Goal: Find specific page/section: Find specific page/section

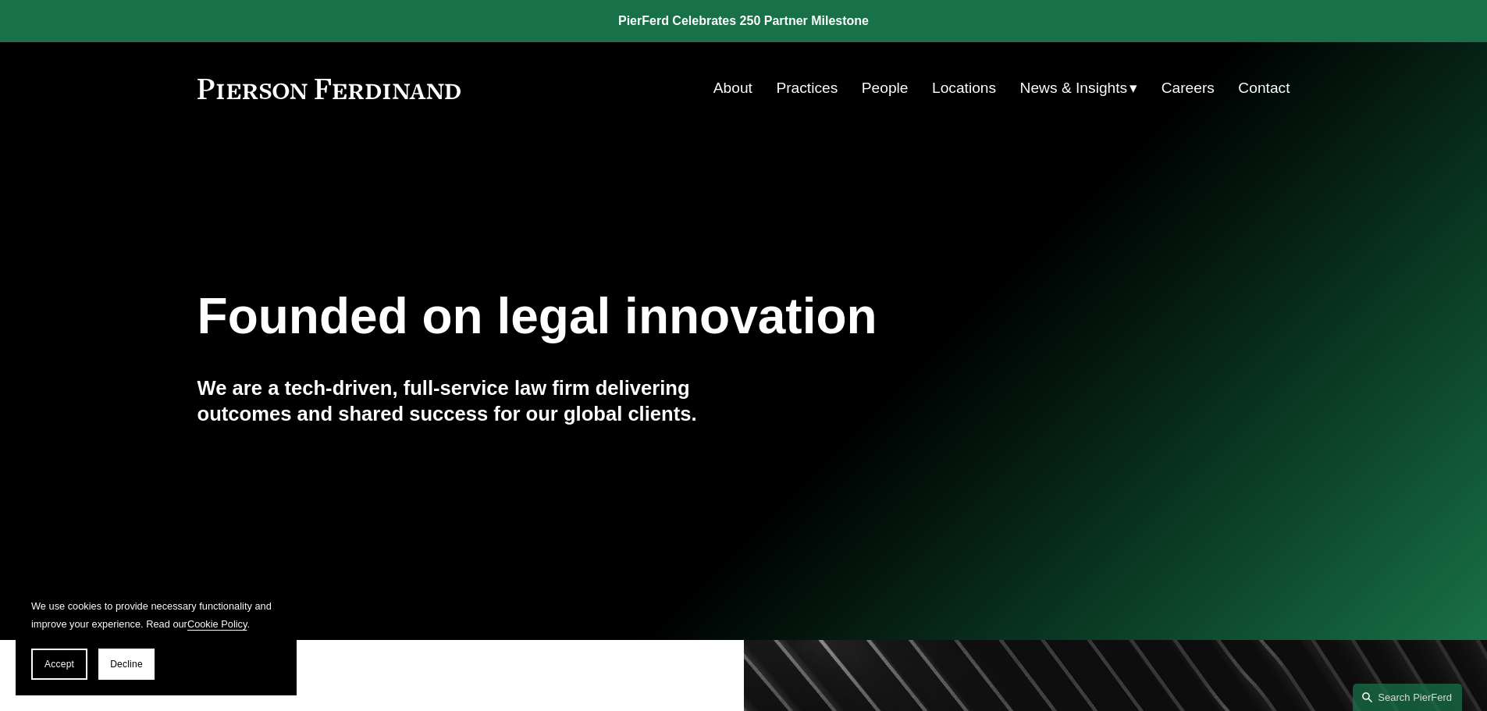
click at [958, 90] on link "Locations" at bounding box center [964, 88] width 64 height 30
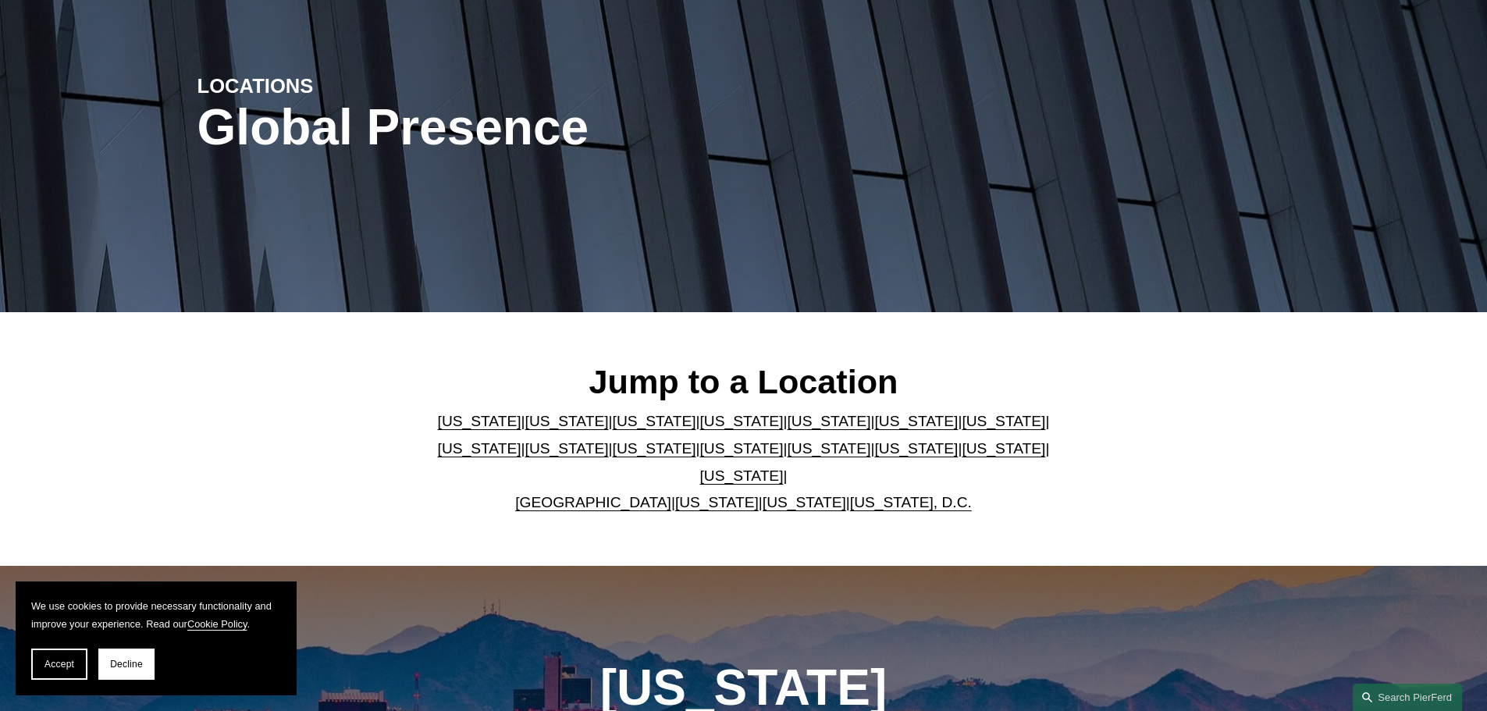
scroll to position [156, 0]
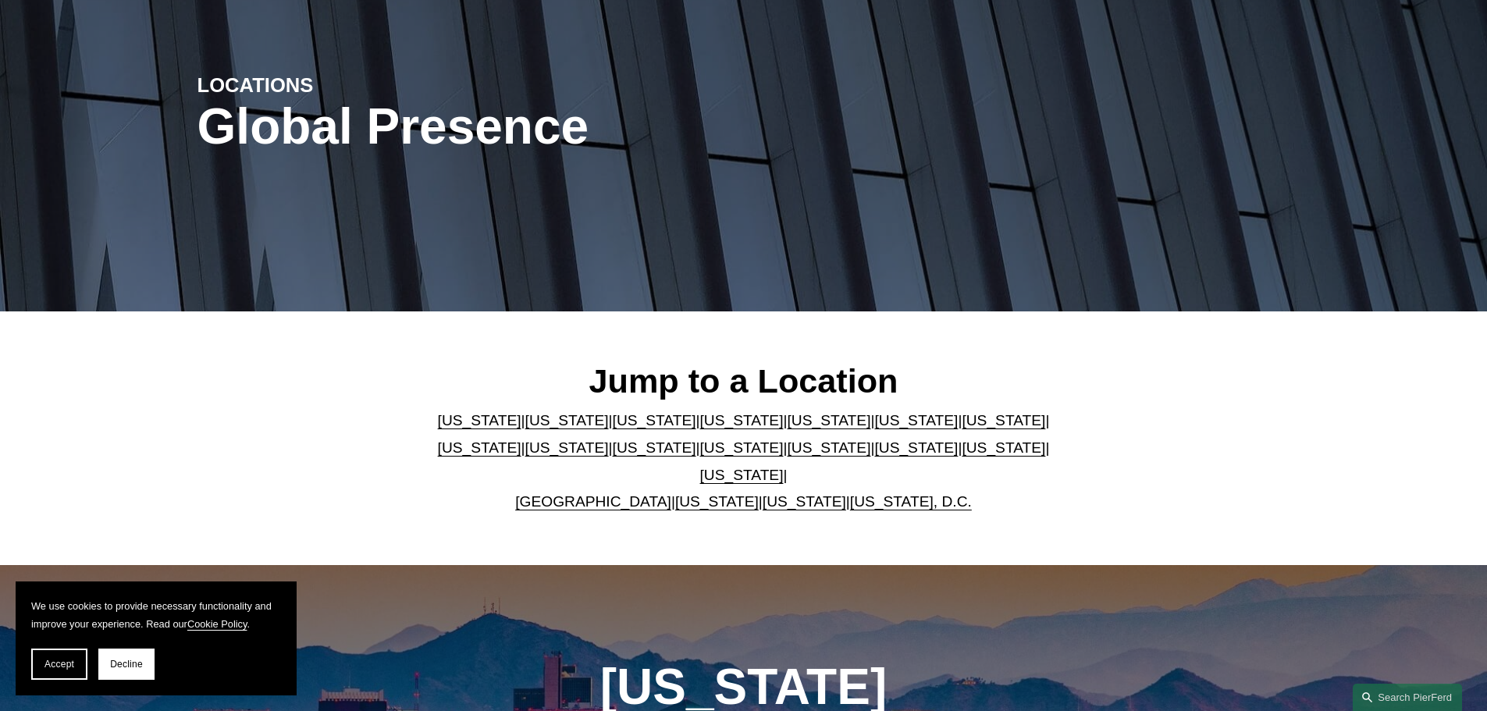
click at [784, 467] on link "[US_STATE]" at bounding box center [742, 475] width 84 height 16
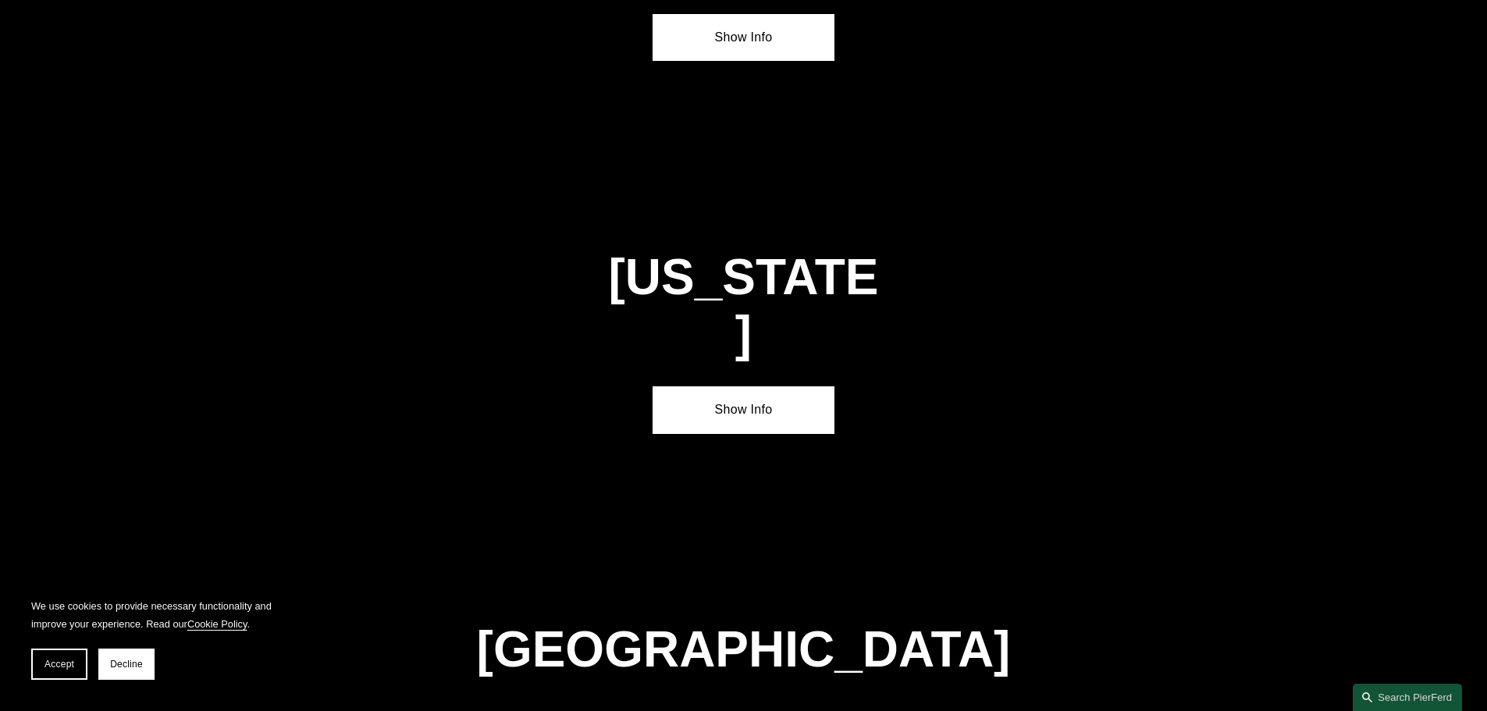
scroll to position [5312, 0]
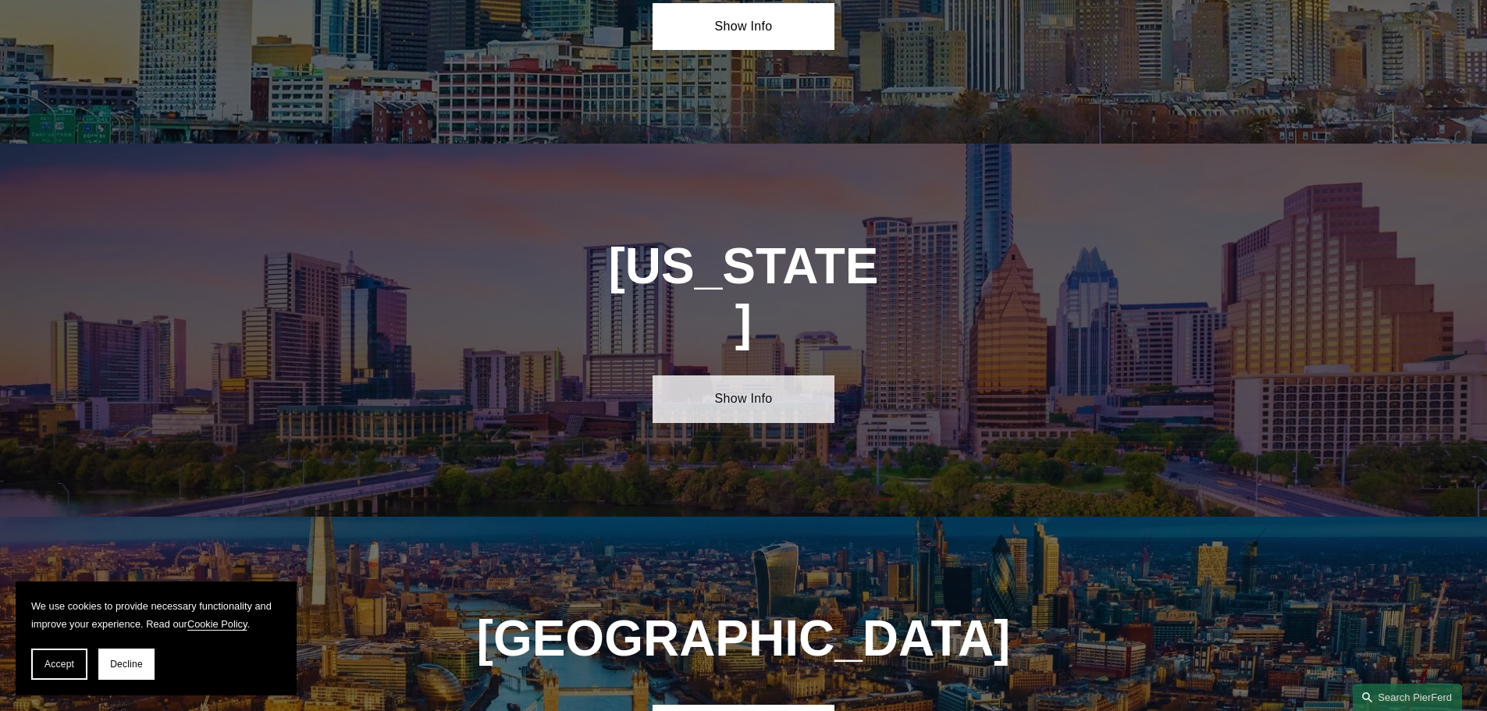
click at [740, 375] on link "Show Info" at bounding box center [743, 398] width 182 height 47
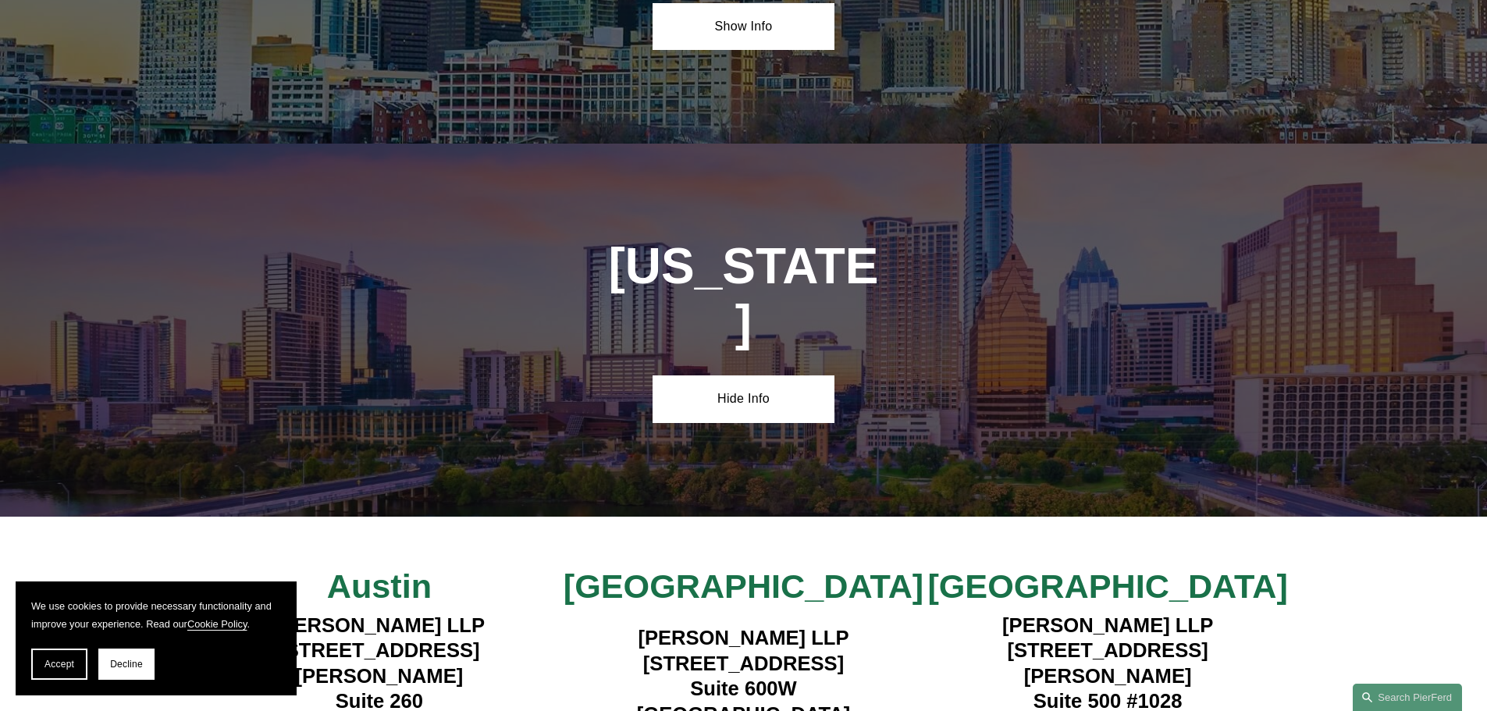
scroll to position [5390, 0]
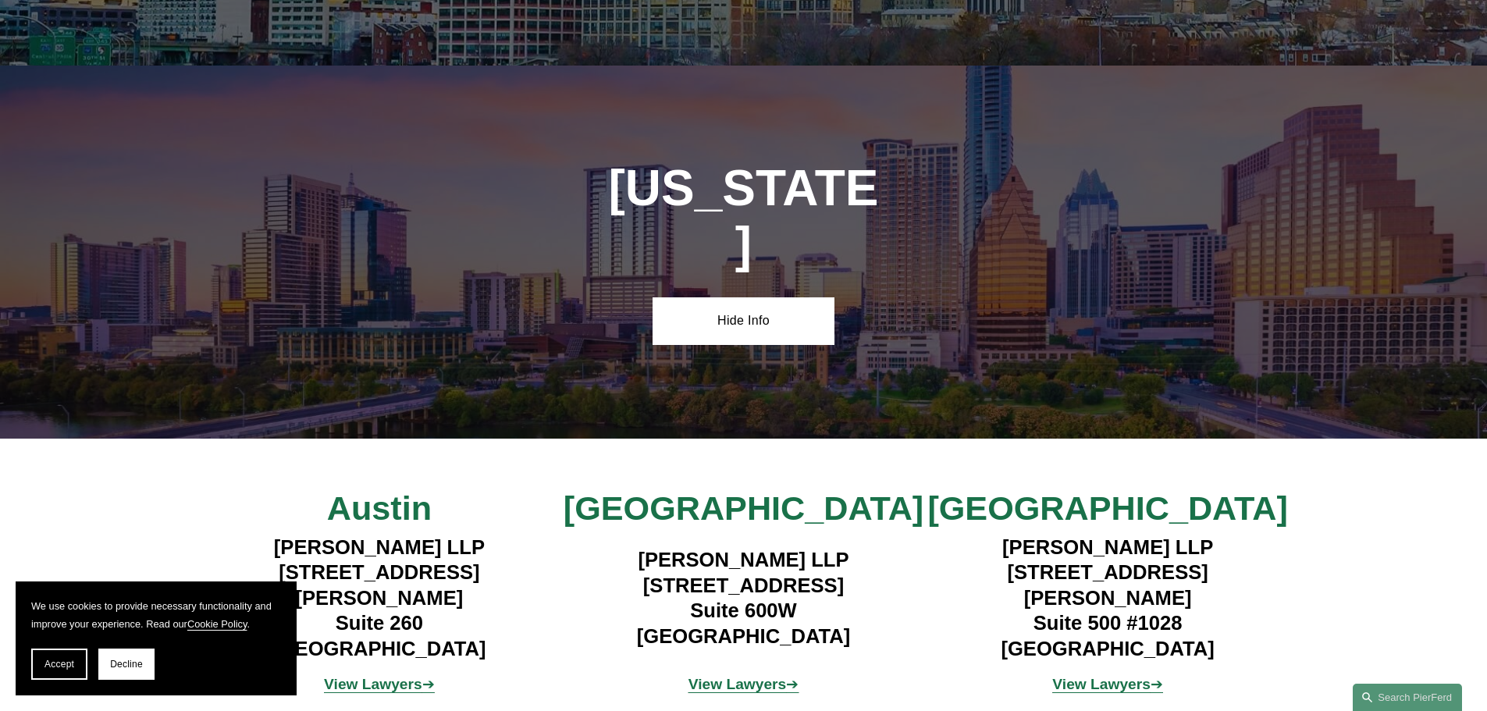
click at [736, 676] on strong "View Lawyers" at bounding box center [737, 684] width 98 height 16
click at [1098, 676] on strong "View Lawyers" at bounding box center [1101, 684] width 98 height 16
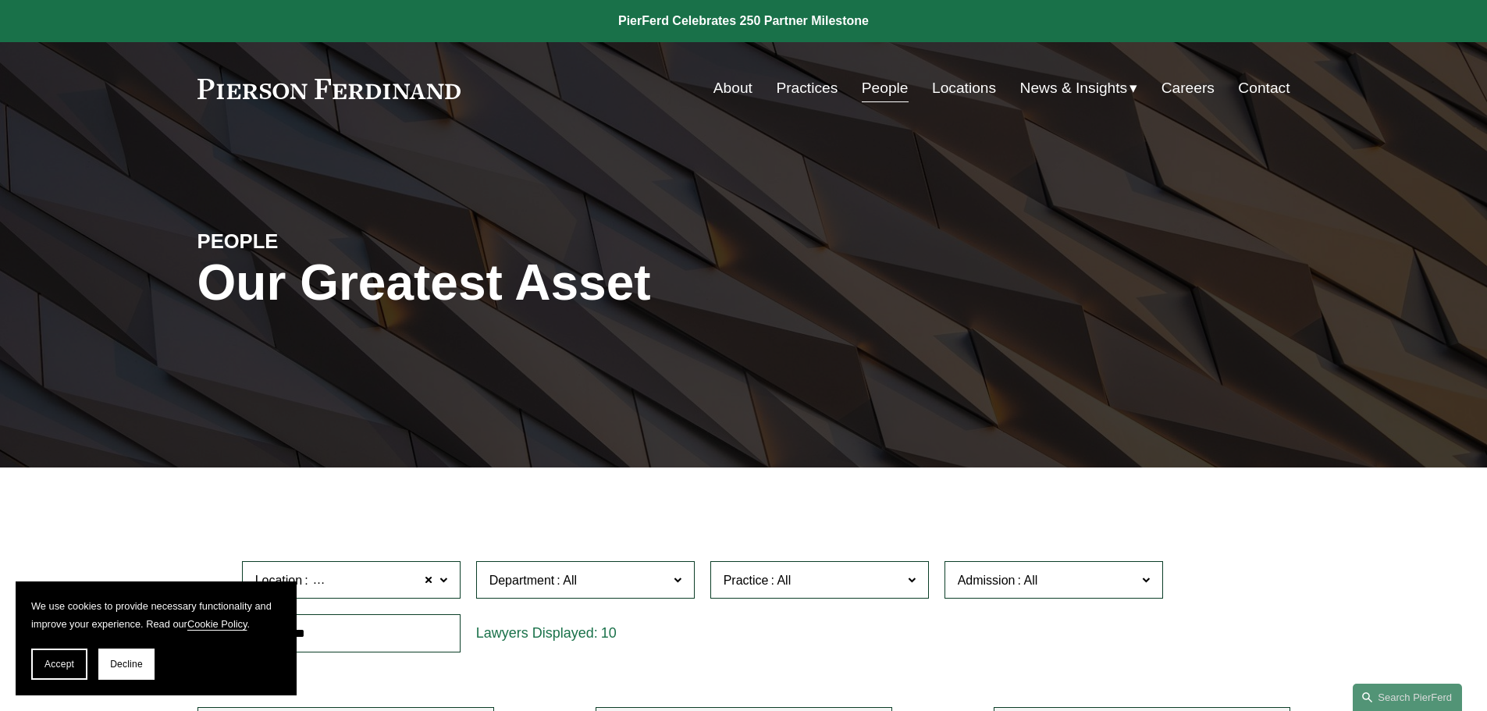
scroll to position [390, 0]
